Goal: Transaction & Acquisition: Purchase product/service

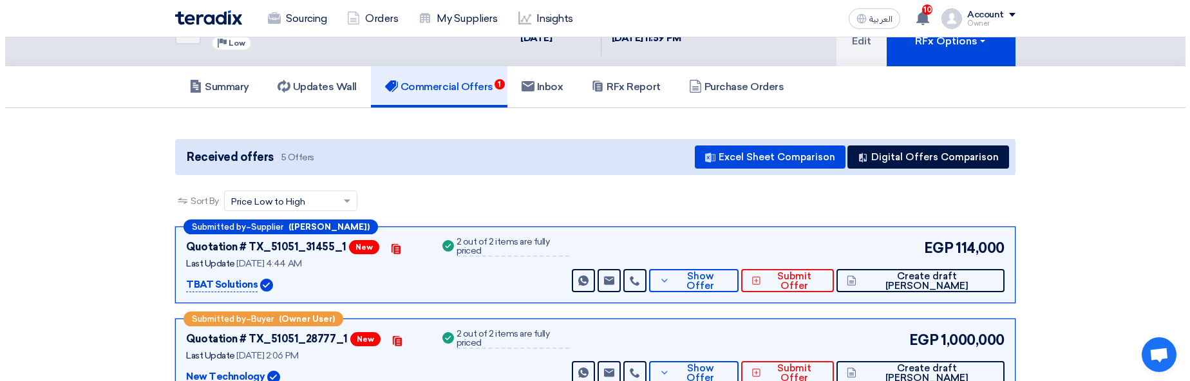
scroll to position [77, 0]
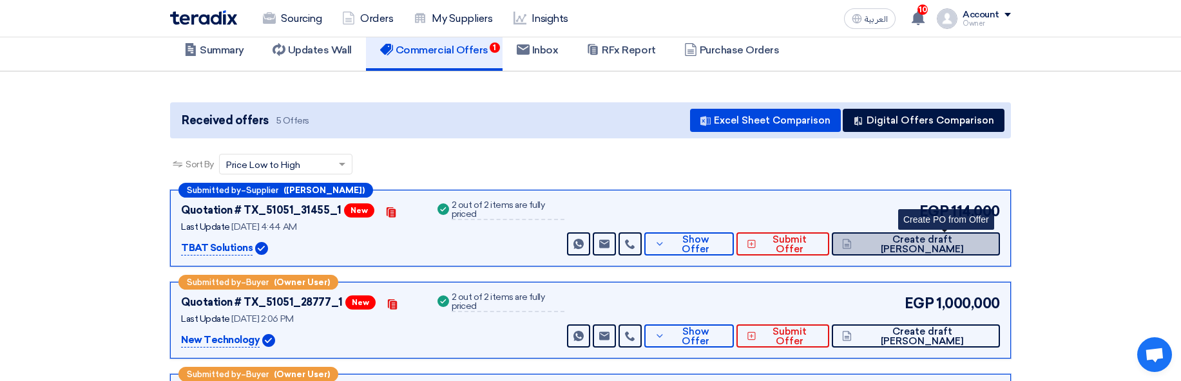
click at [961, 251] on button "Create draft [PERSON_NAME]" at bounding box center [915, 244] width 168 height 23
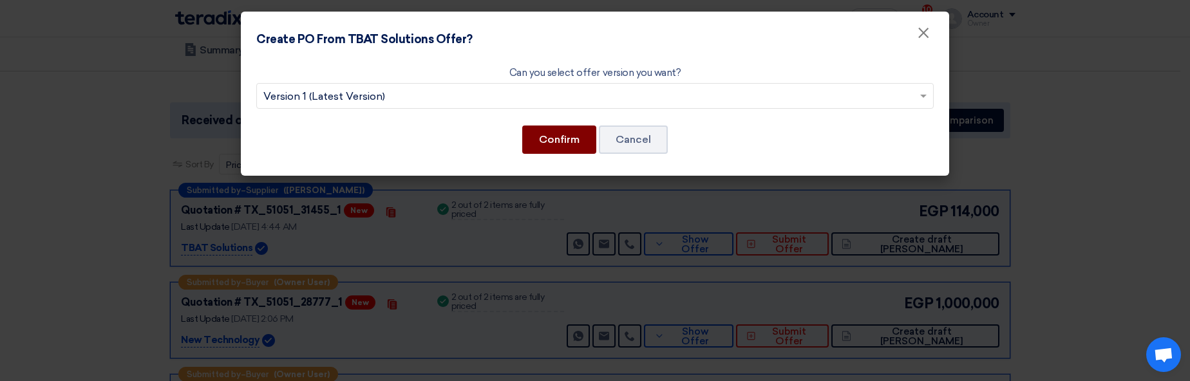
click at [554, 138] on button "Confirm" at bounding box center [559, 140] width 74 height 28
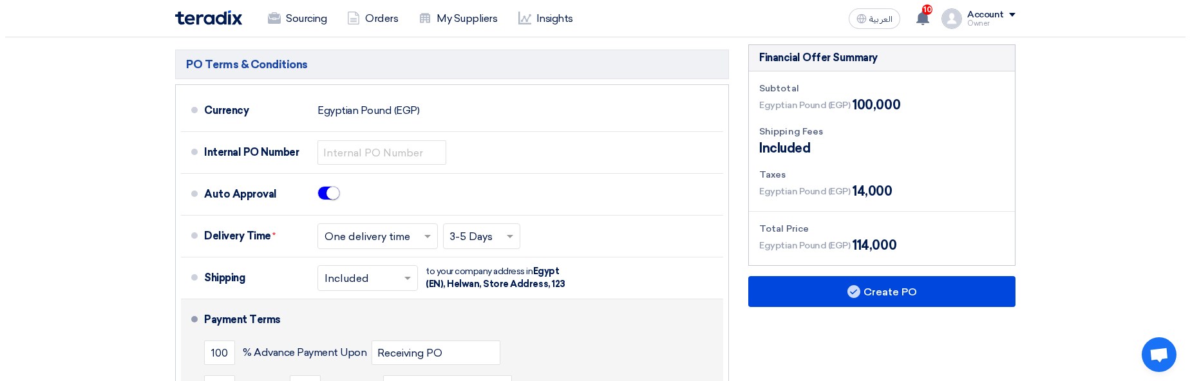
scroll to position [386, 0]
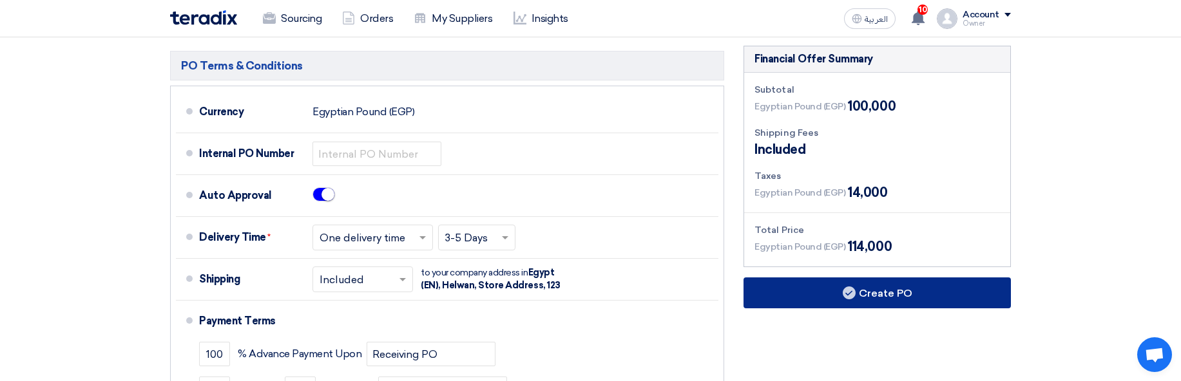
click at [854, 306] on button "Create PO" at bounding box center [876, 293] width 267 height 31
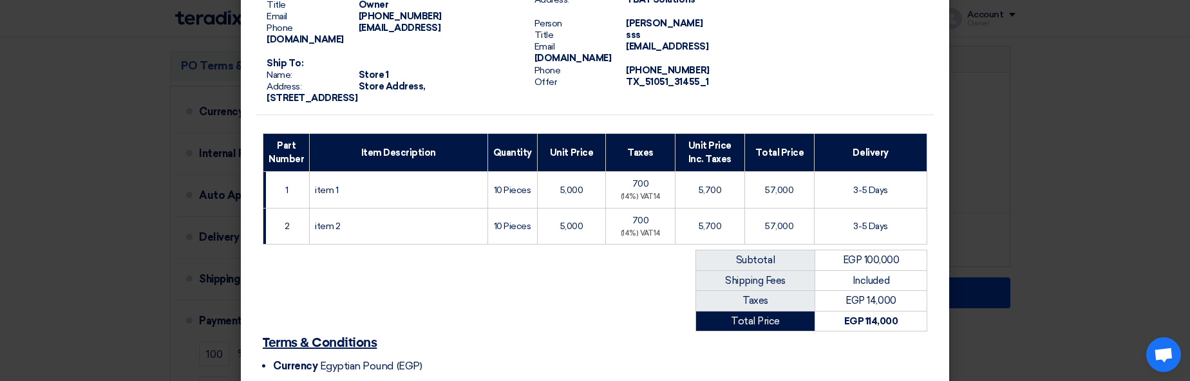
scroll to position [270, 0]
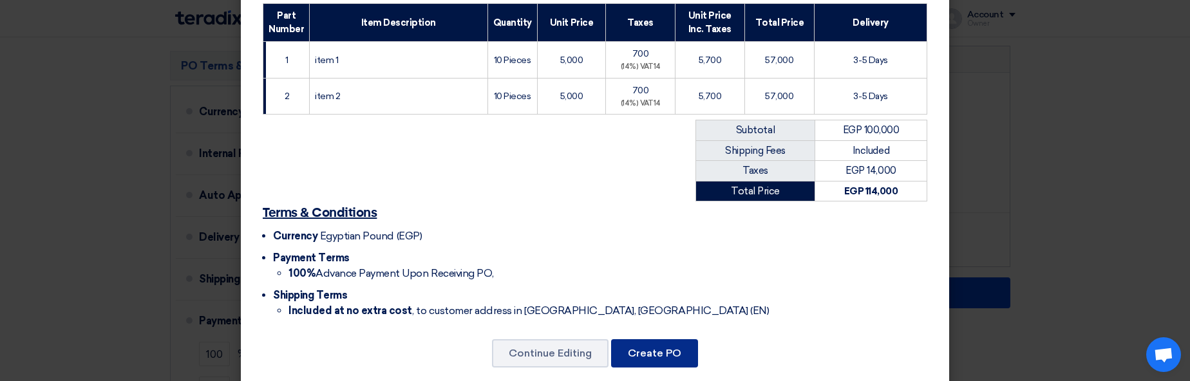
click at [645, 344] on button "Create PO" at bounding box center [654, 353] width 87 height 28
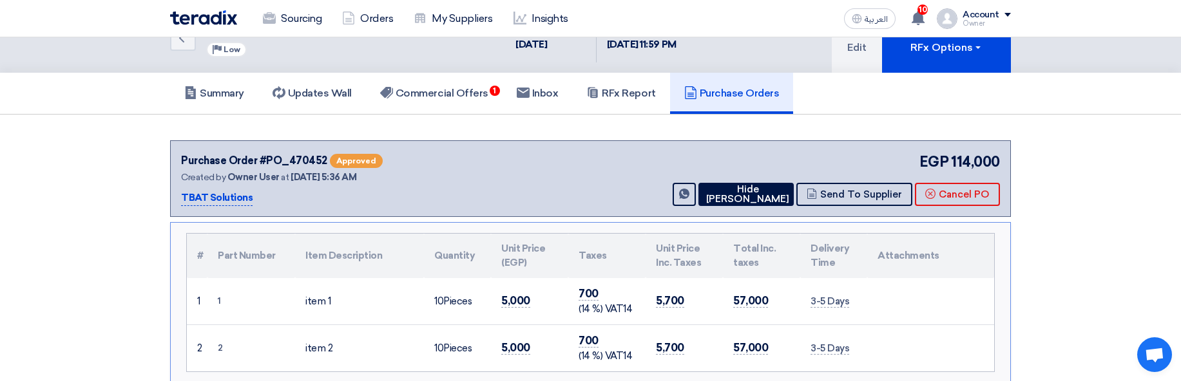
scroll to position [77, 0]
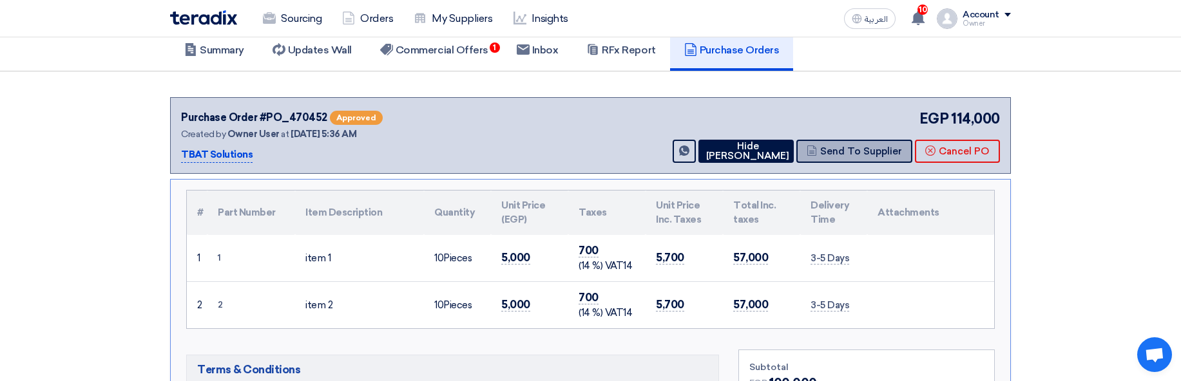
click at [837, 143] on button "Send To Supplier" at bounding box center [854, 151] width 116 height 23
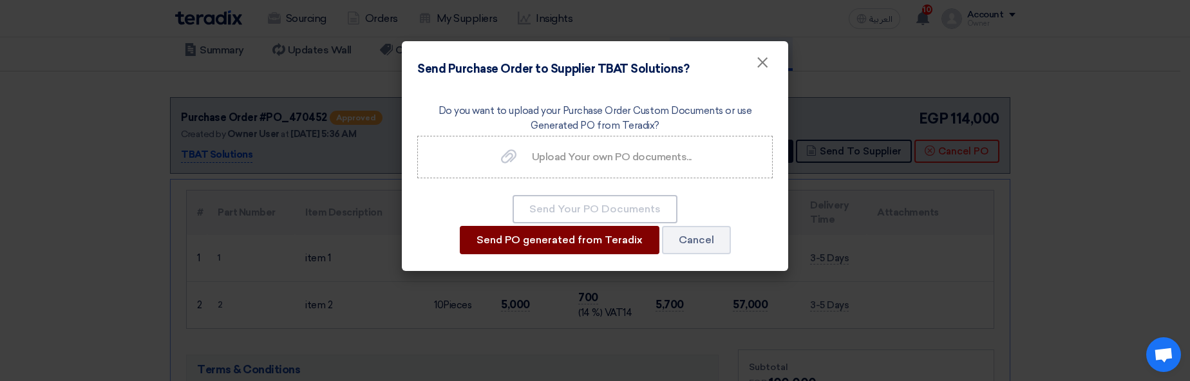
click at [551, 240] on button "Send PO generated from Teradix" at bounding box center [560, 240] width 200 height 28
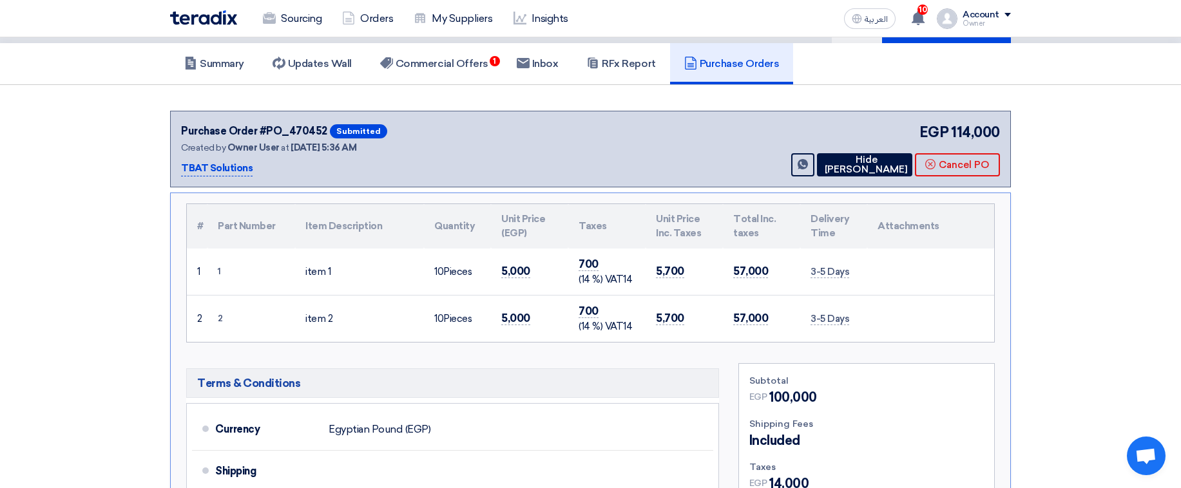
scroll to position [0, 0]
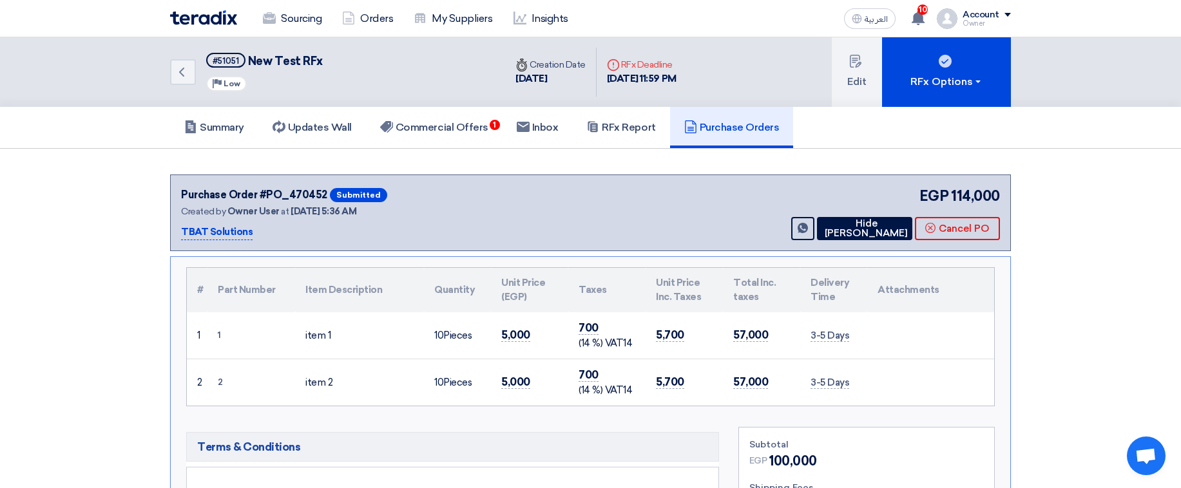
click at [337, 191] on span "Submitted" at bounding box center [358, 195] width 57 height 14
click at [528, 198] on div "Purchase Order #PO_470452 Submitted Created by Owner User at [DATE] 5:36 AM TBA…" at bounding box center [590, 212] width 819 height 55
click at [432, 129] on h5 "Commercial Offers 1" at bounding box center [434, 127] width 108 height 13
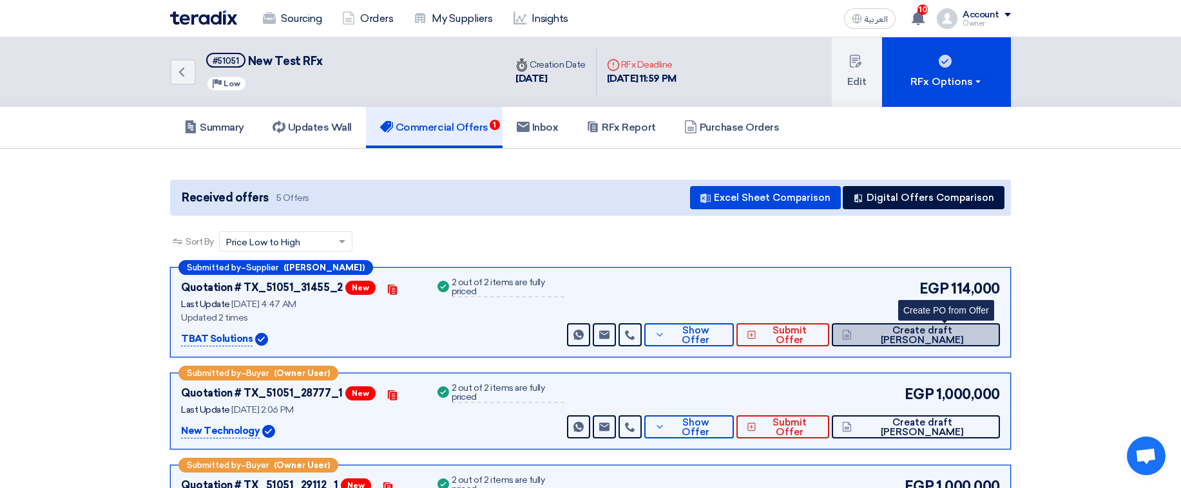
click at [958, 332] on span "Create draft [PERSON_NAME]" at bounding box center [922, 335] width 135 height 19
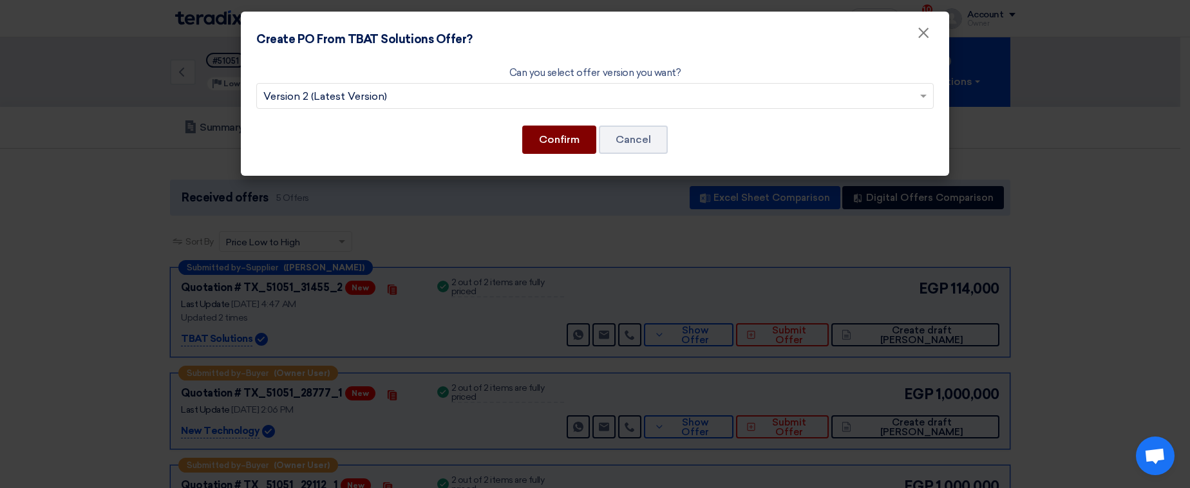
click at [586, 135] on button "Confirm" at bounding box center [559, 140] width 74 height 28
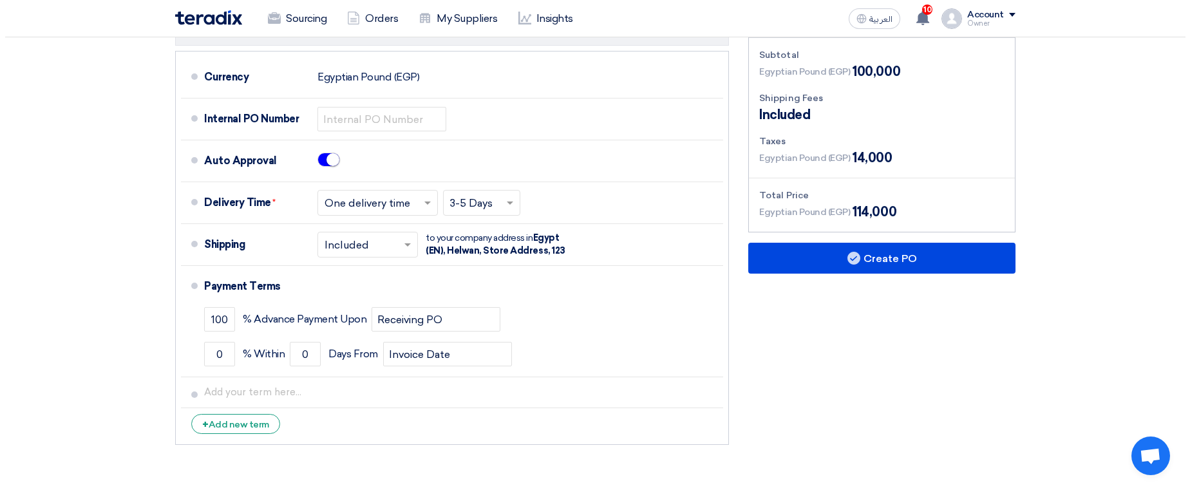
scroll to position [464, 0]
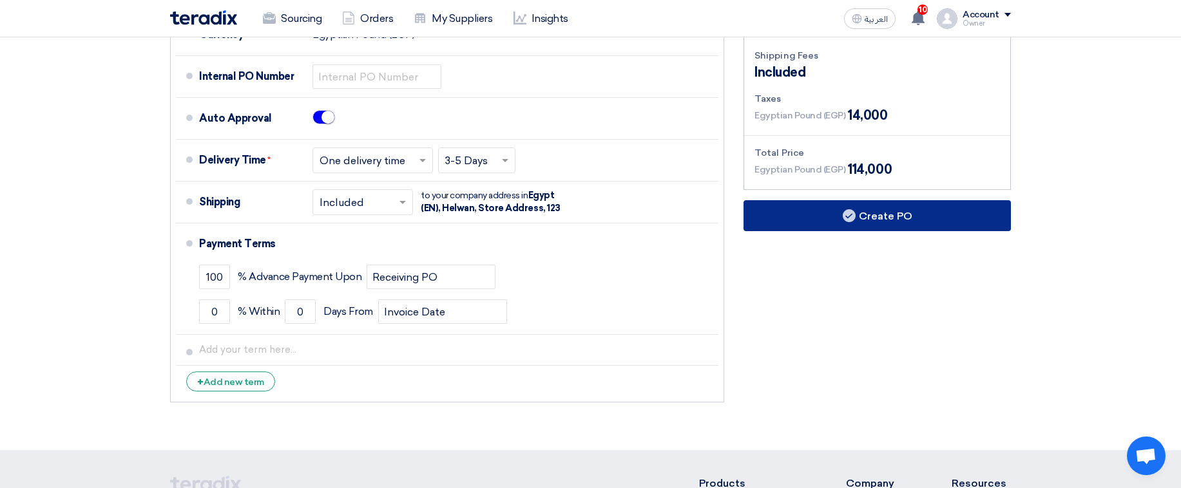
click at [821, 229] on button "Create PO" at bounding box center [876, 215] width 267 height 31
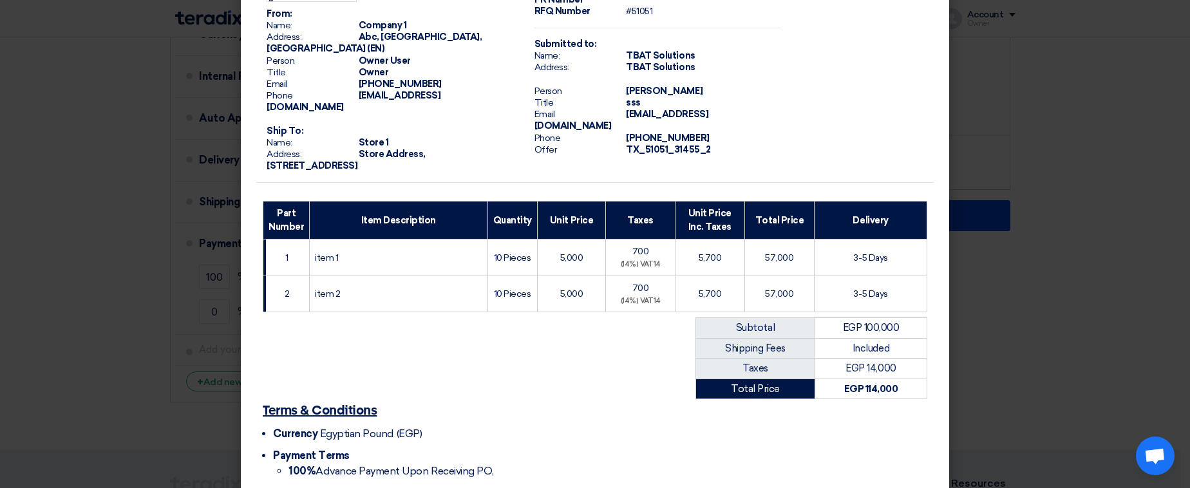
scroll to position [163, 0]
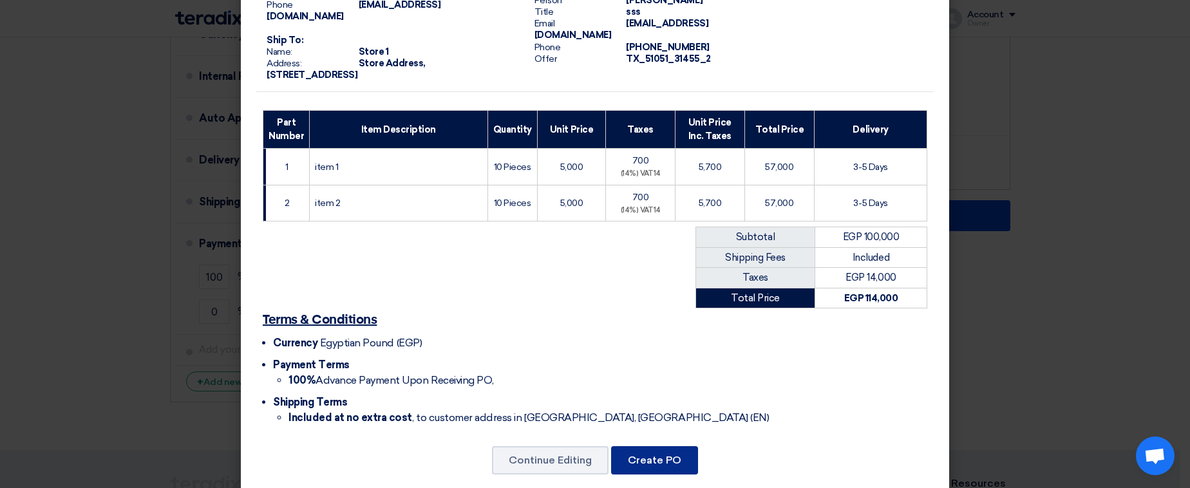
click at [660, 381] on button "Create PO" at bounding box center [654, 460] width 87 height 28
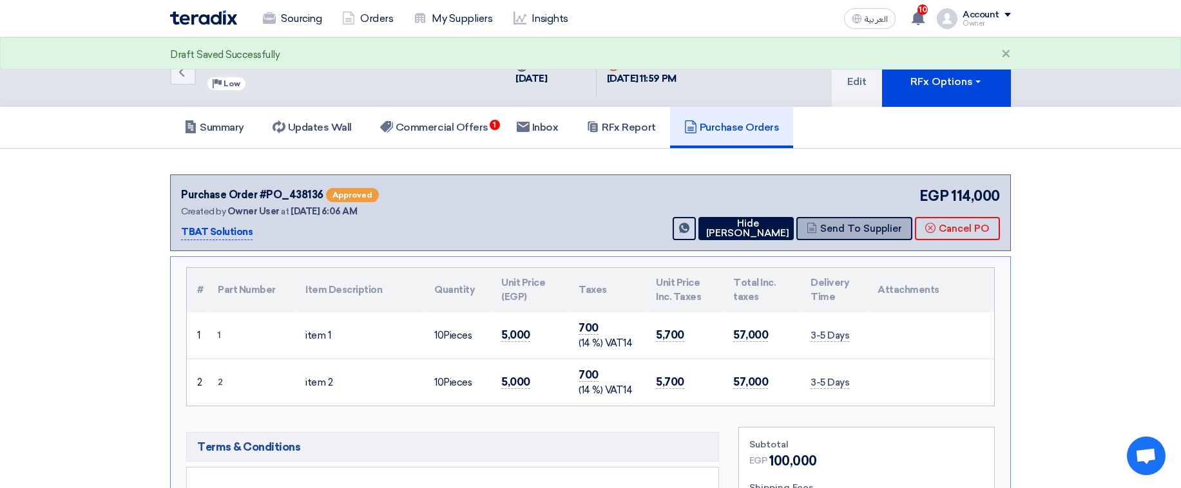
click at [860, 227] on button "Send To Supplier" at bounding box center [854, 228] width 116 height 23
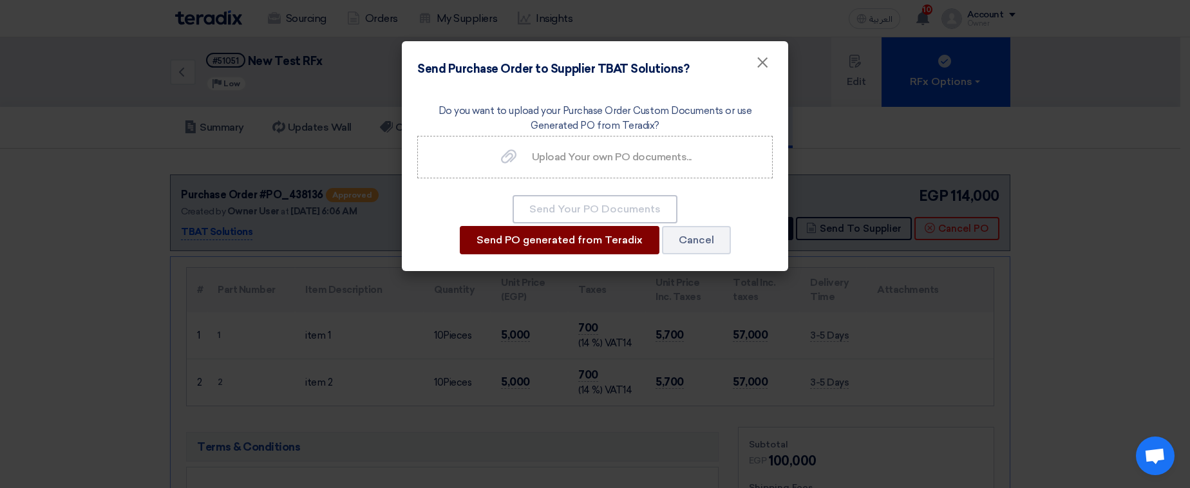
click at [565, 232] on button "Send PO generated from Teradix" at bounding box center [560, 240] width 200 height 28
